Goal: Find contact information: Obtain details needed to contact an individual or organization

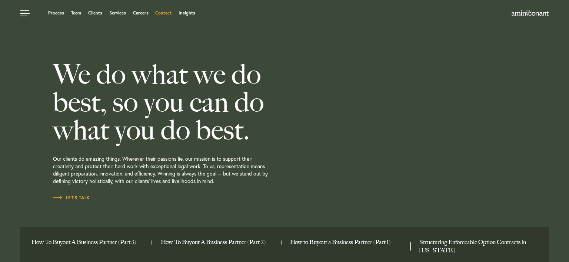
click at [162, 12] on link "Contact" at bounding box center [163, 13] width 16 height 4
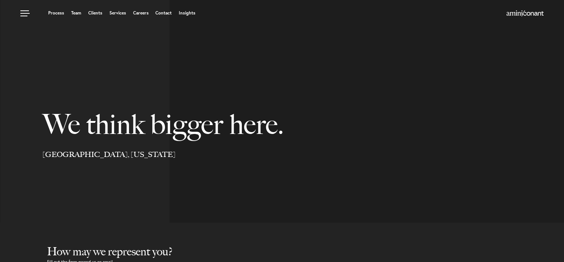
select select "Austin"
select select "Business and Civil Litigation"
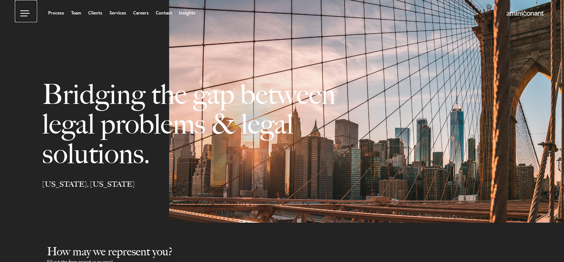
click at [25, 13] on link at bounding box center [26, 11] width 22 height 22
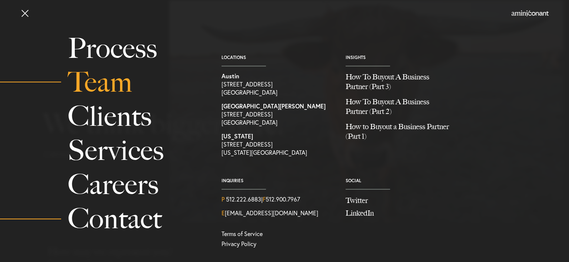
click at [111, 86] on link "Team" at bounding box center [136, 82] width 137 height 34
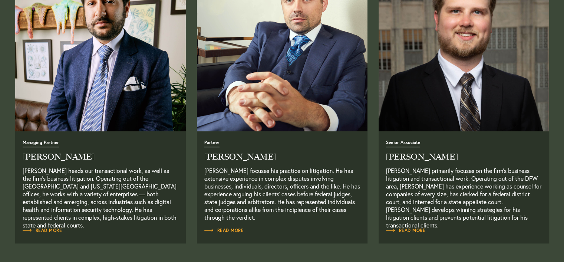
scroll to position [333, 0]
click at [50, 229] on span "Read More" at bounding box center [43, 229] width 40 height 4
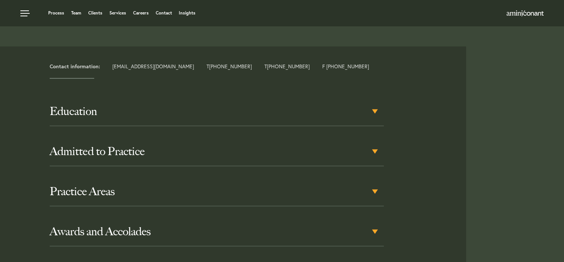
scroll to position [333, 0]
click at [141, 63] on link "neema@aminiconant.com" at bounding box center [153, 66] width 82 height 7
